Goal: Task Accomplishment & Management: Manage account settings

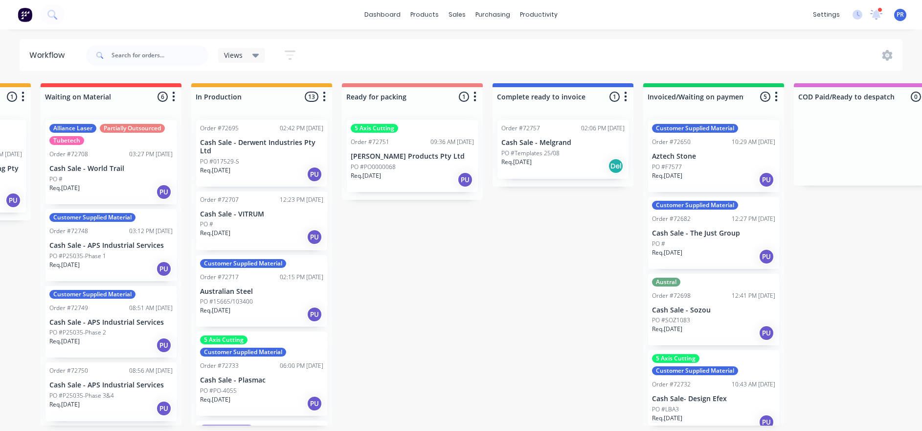
drag, startPoint x: 338, startPoint y: 293, endPoint x: 378, endPoint y: 289, distance: 40.4
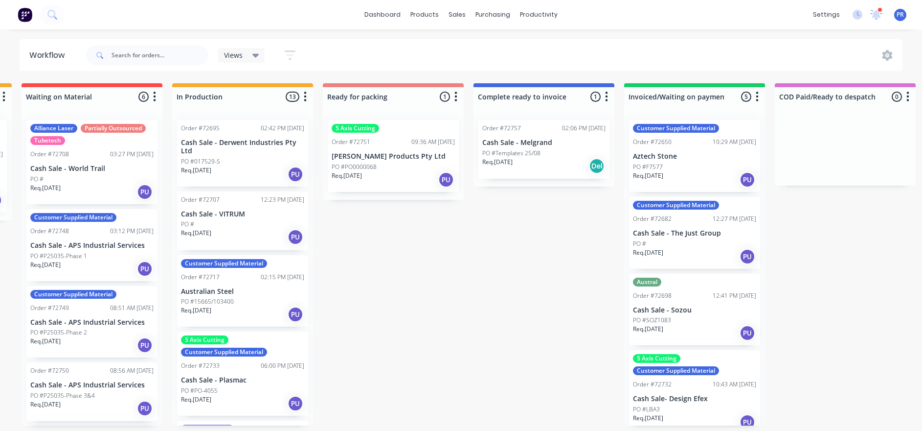
click at [305, 101] on icon "button" at bounding box center [305, 96] width 2 height 10
click at [280, 168] on button "Sort By" at bounding box center [262, 166] width 98 height 16
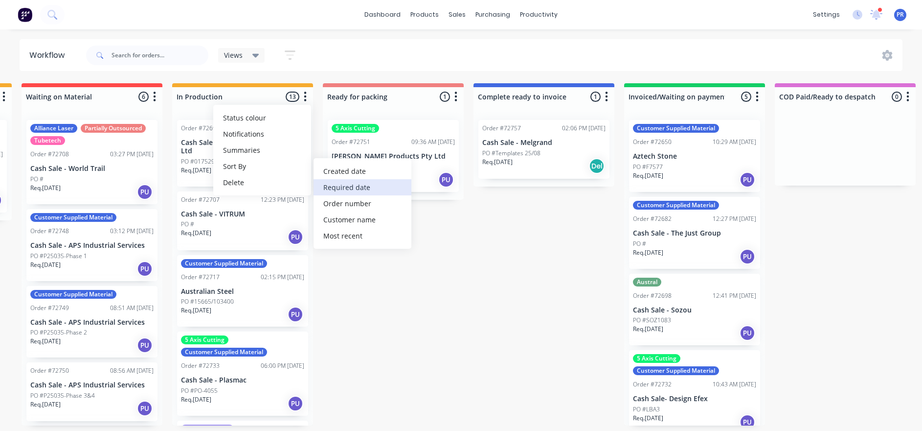
click at [335, 186] on date "Required date" at bounding box center [363, 187] width 98 height 16
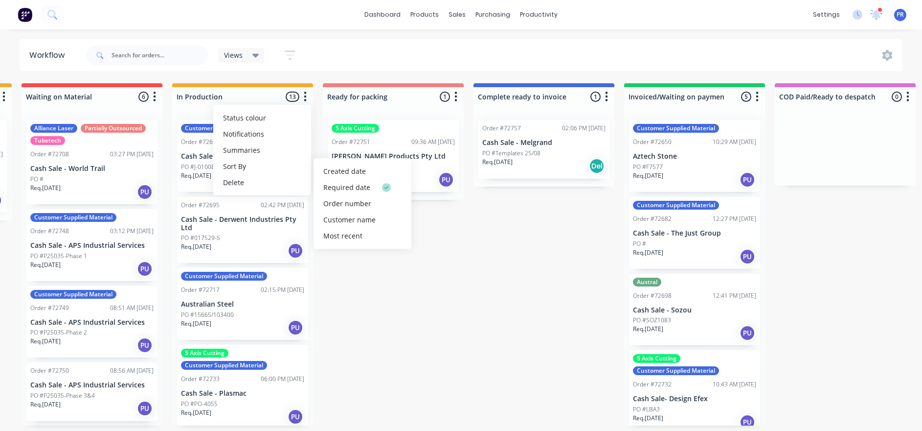
click at [354, 297] on div "Submitted 0 Status colour #273444 hex #273444 Save Cancel Summaries Total order…" at bounding box center [428, 254] width 1774 height 342
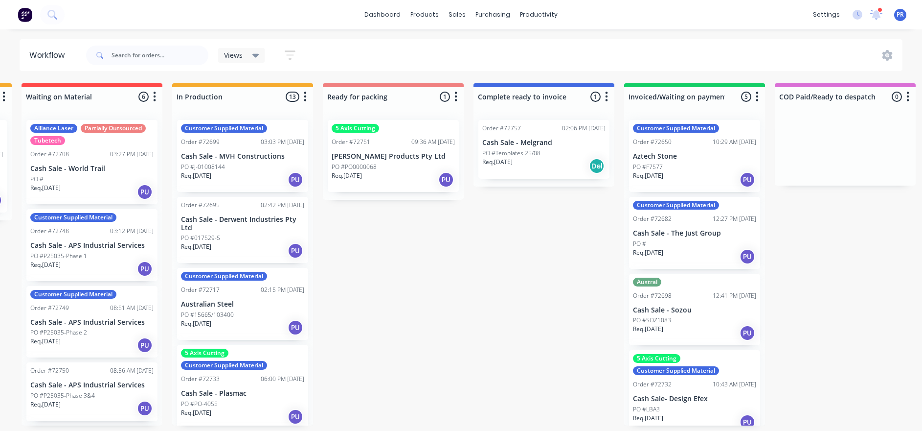
drag, startPoint x: 354, startPoint y: 296, endPoint x: 382, endPoint y: 323, distance: 39.1
click at [382, 323] on div "Submitted 0 Status colour #273444 hex #273444 Save Cancel Summaries Total order…" at bounding box center [428, 254] width 1774 height 342
click at [251, 168] on div "PO #J-01008144" at bounding box center [242, 166] width 123 height 9
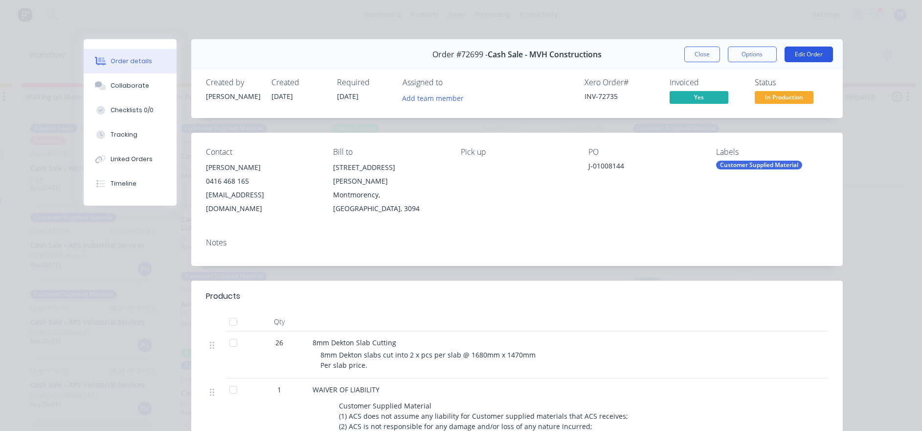
click at [821, 51] on button "Edit Order" at bounding box center [809, 54] width 48 height 16
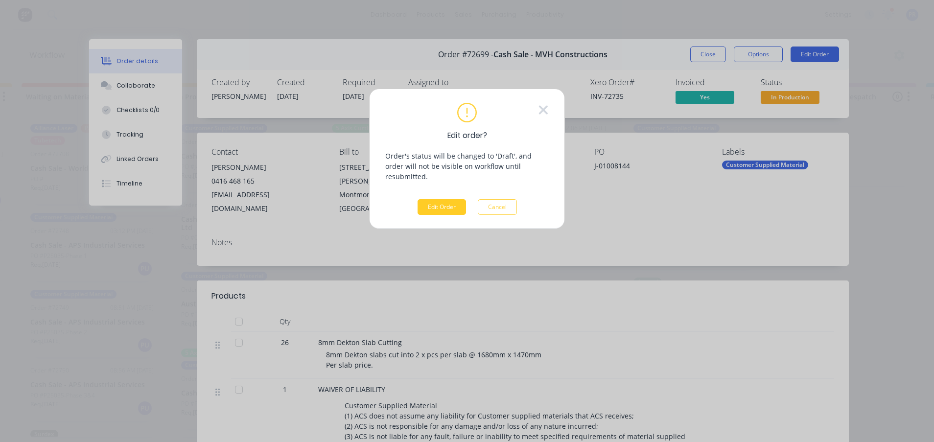
click at [432, 199] on button "Edit Order" at bounding box center [441, 207] width 48 height 16
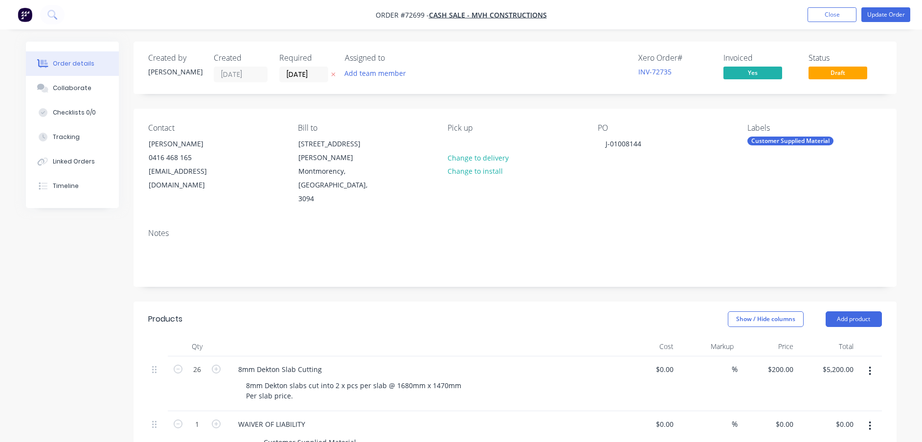
click at [311, 83] on div "Created by [PERSON_NAME] Created [DATE] Required [DATE] Assigned to Add team me…" at bounding box center [515, 68] width 763 height 52
click at [307, 77] on input "[DATE]" at bounding box center [304, 74] width 48 height 15
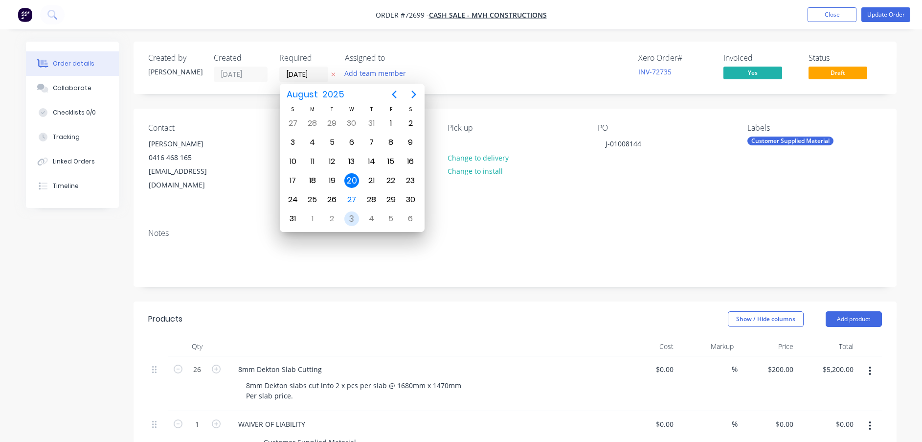
click at [350, 217] on div "3" at bounding box center [351, 218] width 15 height 15
type input "[DATE]"
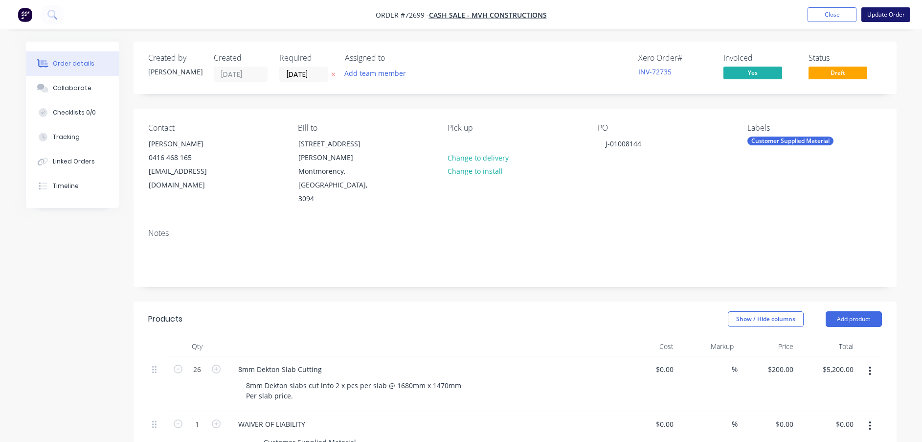
click at [899, 13] on button "Update Order" at bounding box center [886, 14] width 49 height 15
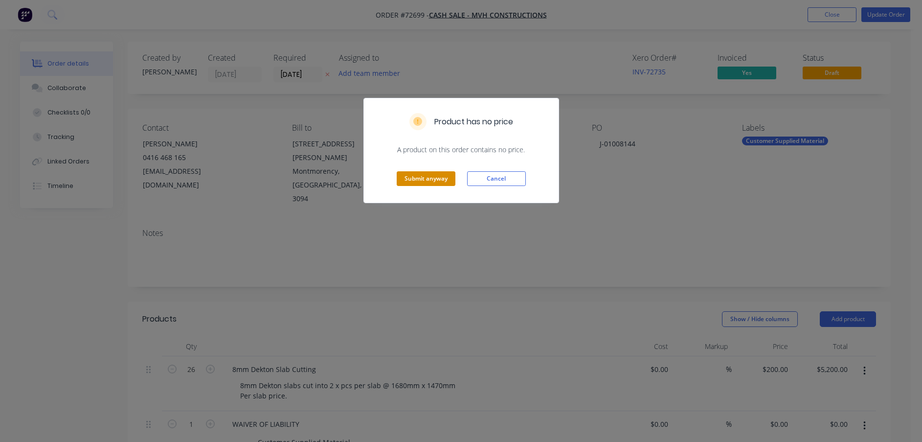
click at [424, 180] on button "Submit anyway" at bounding box center [426, 178] width 59 height 15
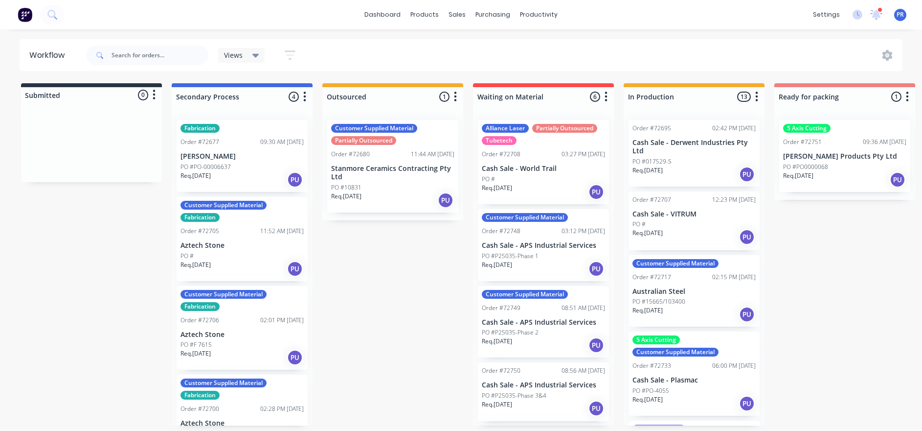
click at [756, 102] on icon "button" at bounding box center [756, 97] width 3 height 12
click at [799, 214] on div "Submitted 0 Status colour #273444 hex #273444 Save Cancel Summaries Total order…" at bounding box center [880, 254] width 1774 height 342
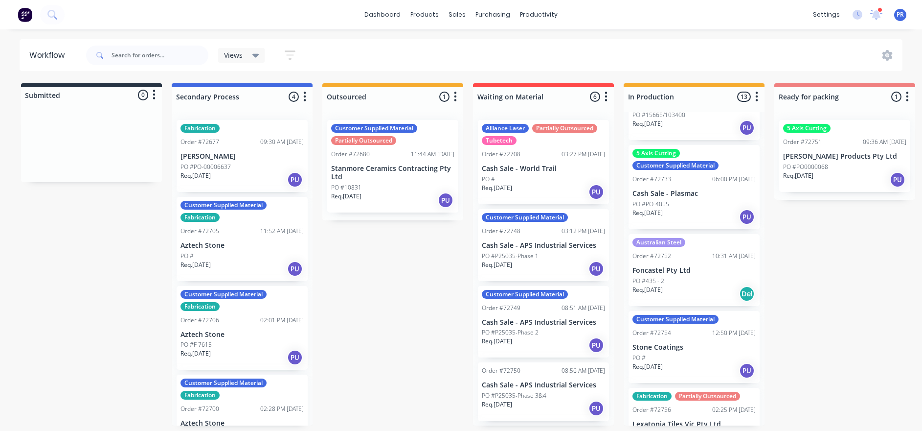
scroll to position [220, 0]
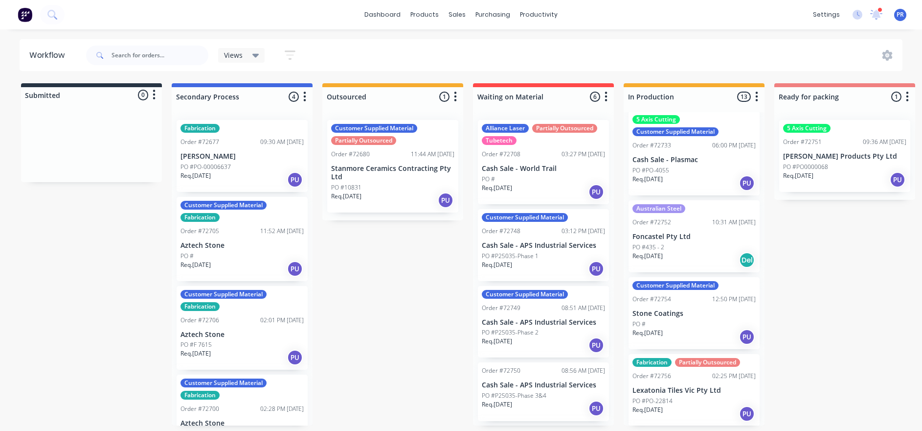
click at [684, 309] on p "Stone Coatings" at bounding box center [694, 313] width 123 height 8
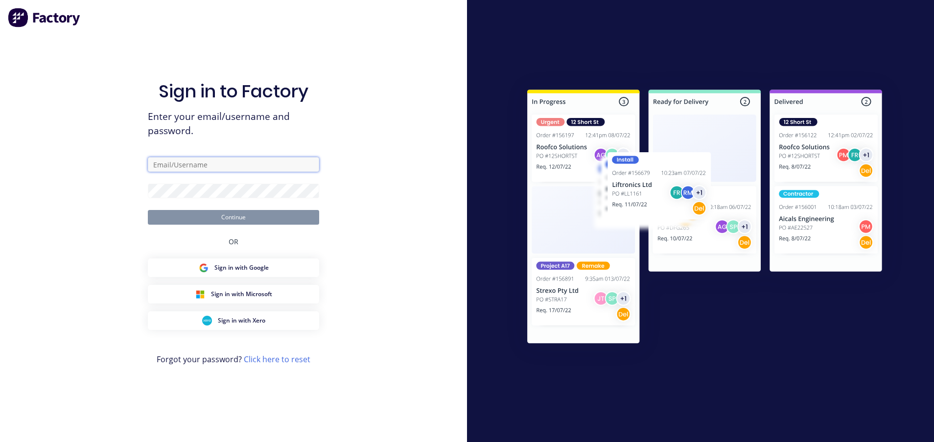
type input "[PERSON_NAME][EMAIL_ADDRESS][DOMAIN_NAME][PERSON_NAME]"
click at [189, 221] on button "Continue" at bounding box center [233, 217] width 171 height 15
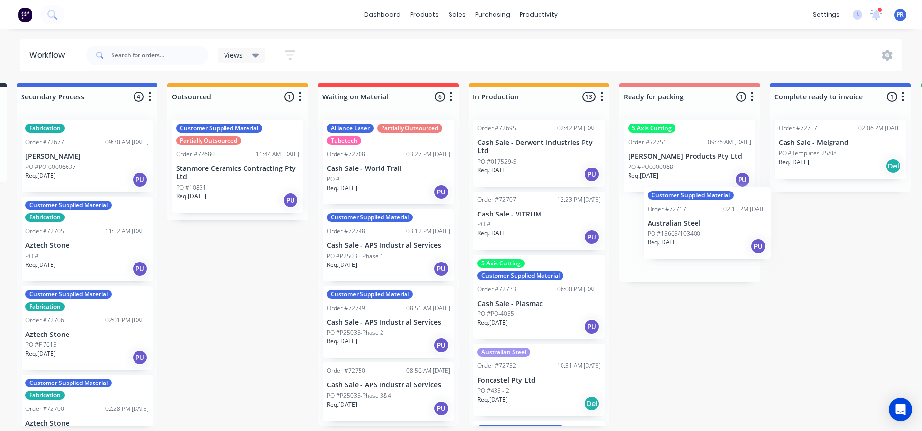
scroll to position [0, 166]
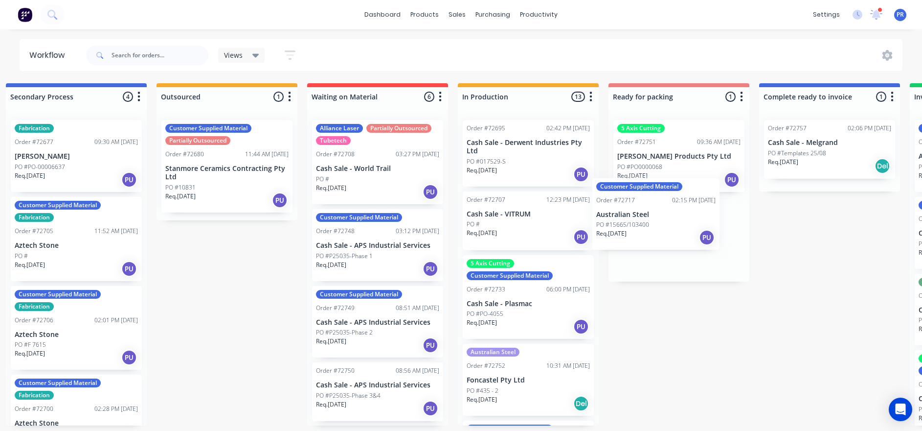
drag, startPoint x: 709, startPoint y: 300, endPoint x: 675, endPoint y: 221, distance: 86.8
click at [675, 221] on div "Submitted 0 Status colour #273444 hex #273444 Save Cancel Summaries Total order…" at bounding box center [714, 254] width 1774 height 342
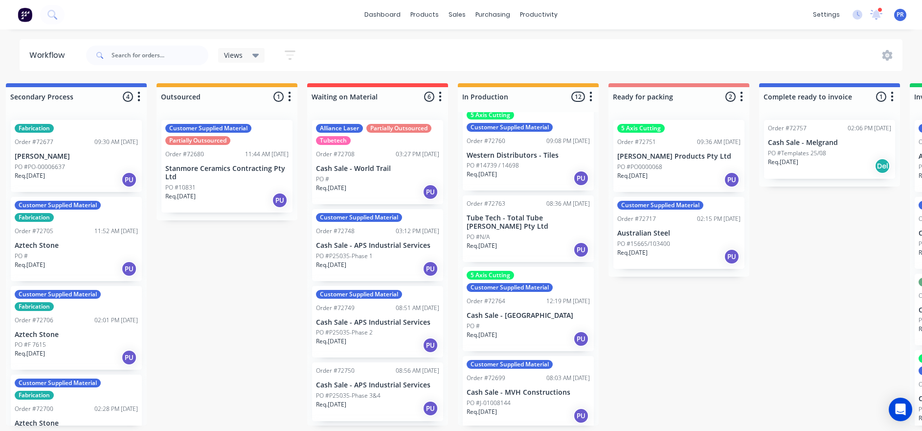
scroll to position [587, 0]
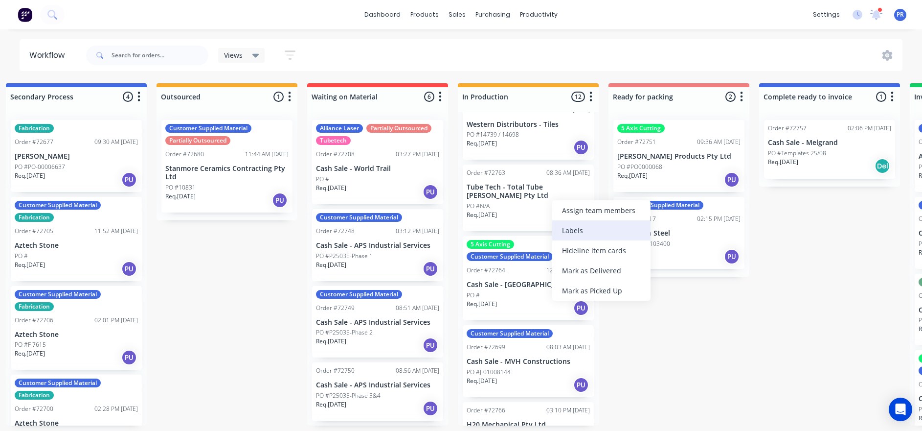
click at [595, 231] on div "Labels" at bounding box center [601, 230] width 98 height 20
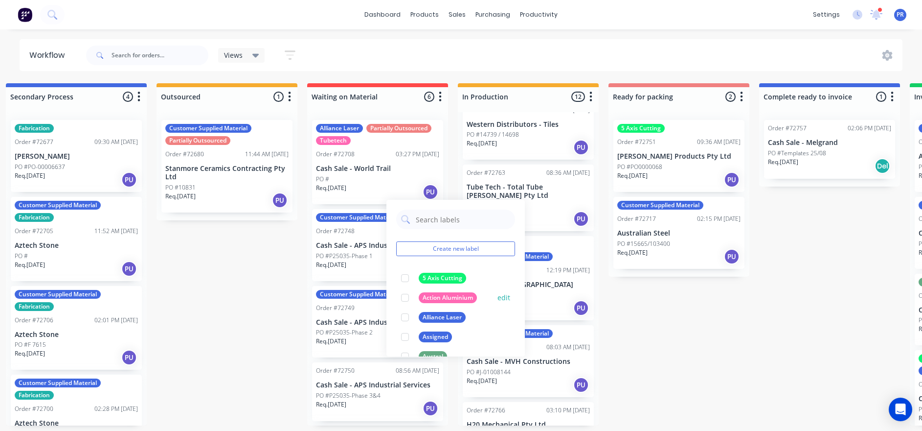
click at [403, 298] on div at bounding box center [405, 298] width 20 height 20
click at [808, 350] on div "Submitted 0 Status colour #273444 hex #273444 Save Cancel Summaries Total order…" at bounding box center [714, 254] width 1774 height 342
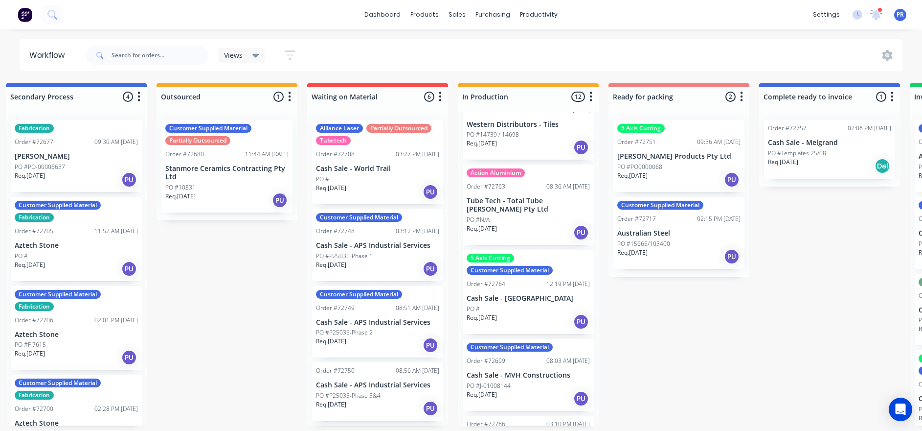
click at [536, 294] on p "Cash Sale - [GEOGRAPHIC_DATA]" at bounding box center [528, 298] width 123 height 8
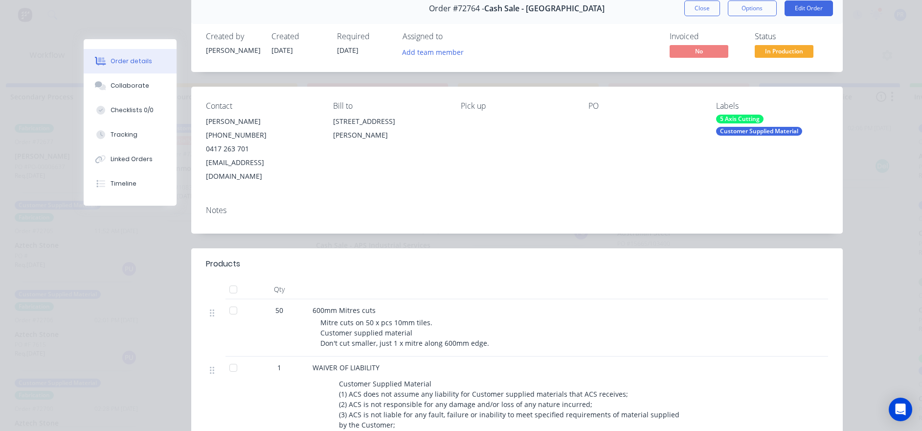
scroll to position [0, 0]
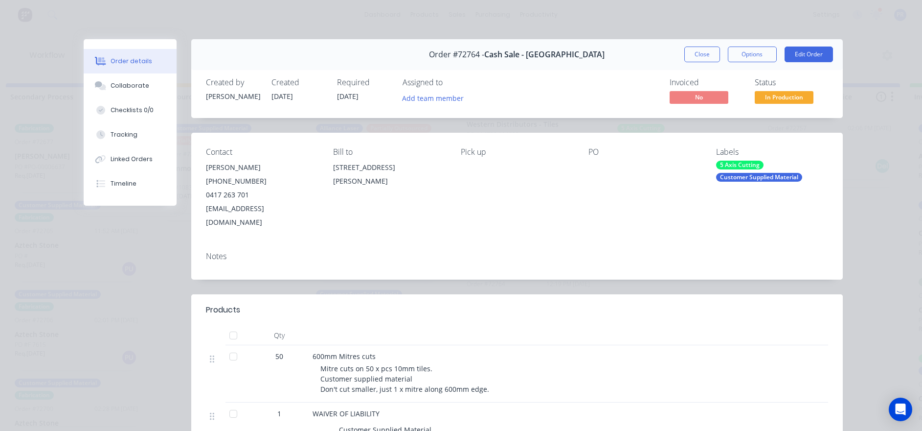
click at [694, 45] on div "Order #72764 - Cash Sale - Wall Boulevard Close Options Edit Order" at bounding box center [517, 54] width 652 height 31
click at [692, 52] on button "Close" at bounding box center [703, 54] width 36 height 16
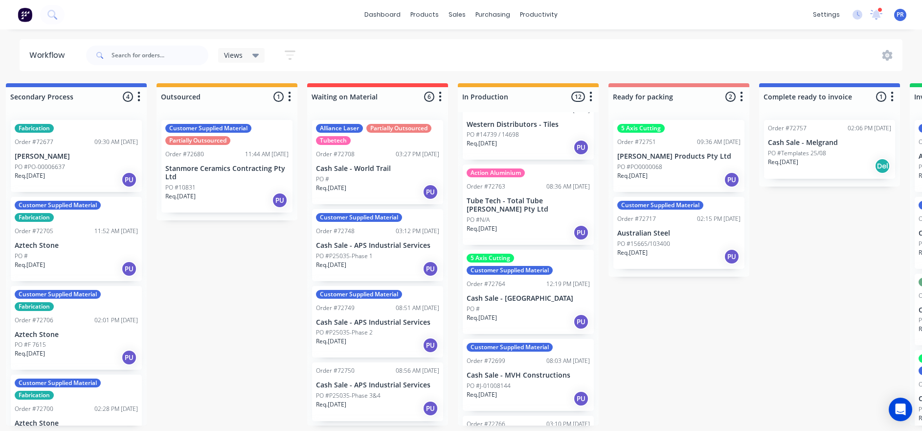
click at [687, 339] on div "Submitted 0 Status colour #273444 hex #273444 Save Cancel Summaries Total order…" at bounding box center [714, 254] width 1774 height 342
